Goal: Find contact information

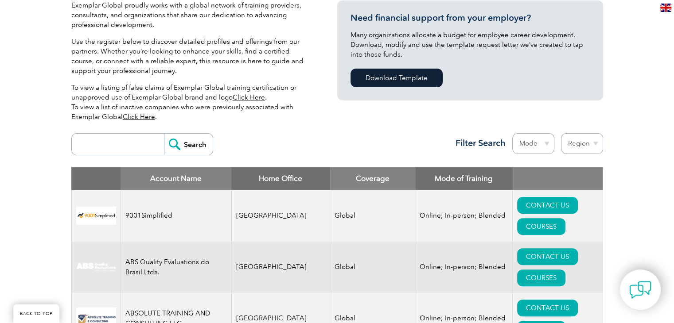
scroll to position [221, 0]
click at [140, 145] on input "search" at bounding box center [120, 144] width 88 height 21
type input "B4Q"
click at [184, 136] on input "Search" at bounding box center [188, 144] width 49 height 21
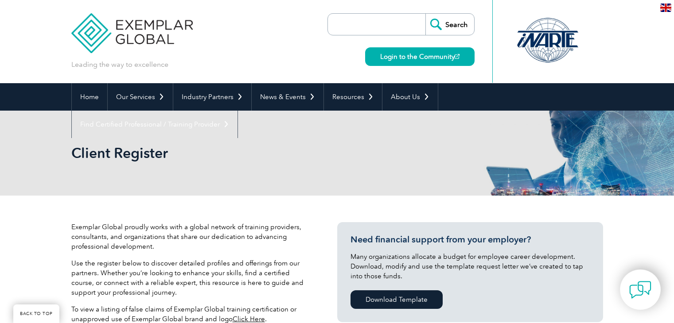
scroll to position [280, 0]
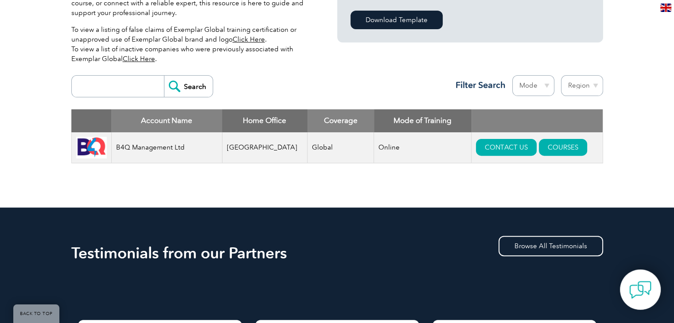
click at [119, 92] on input "search" at bounding box center [120, 86] width 88 height 21
type input "tnv"
click at [184, 85] on input "Search" at bounding box center [188, 86] width 49 height 21
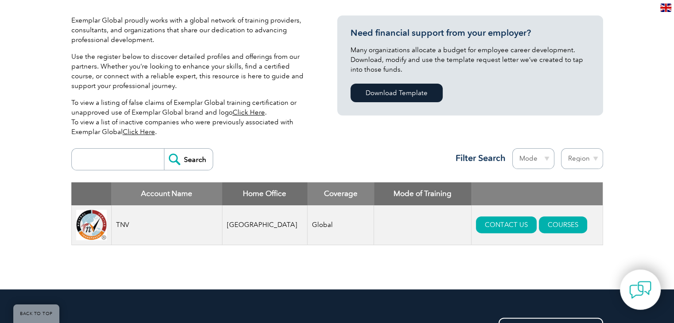
scroll to position [266, 0]
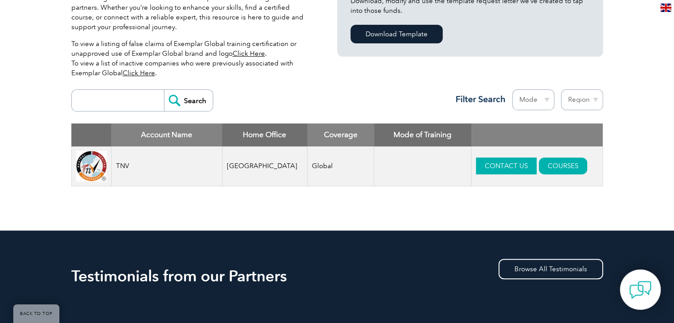
click at [497, 171] on link "CONTACT US" at bounding box center [506, 166] width 61 height 17
